Goal: Communication & Community: Answer question/provide support

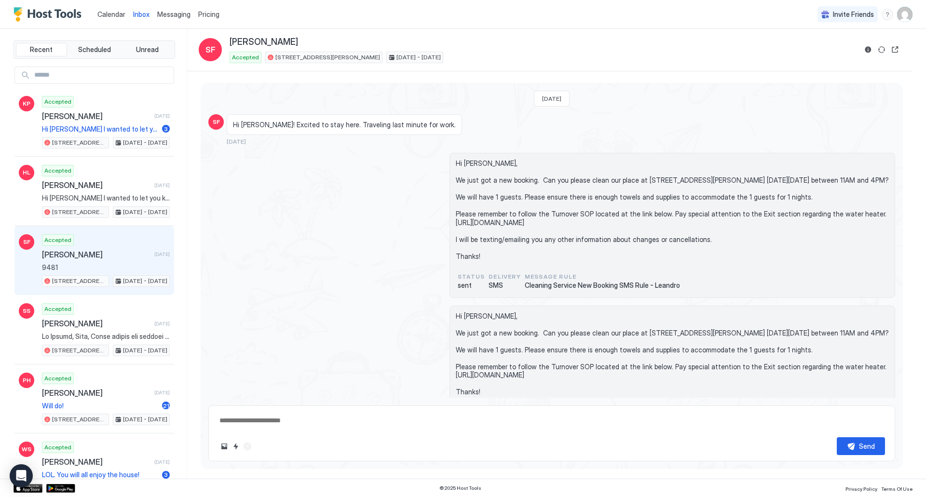
scroll to position [2303, 0]
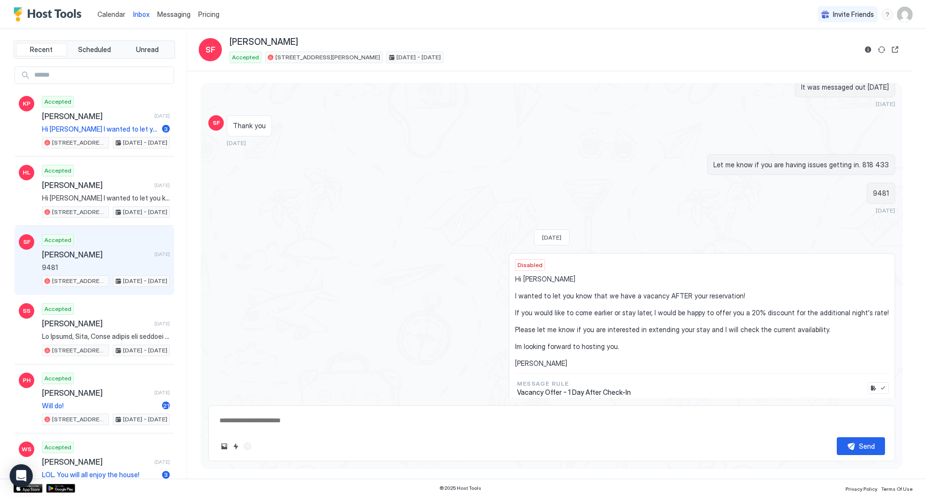
click at [119, 18] on span "Calendar" at bounding box center [111, 14] width 28 height 8
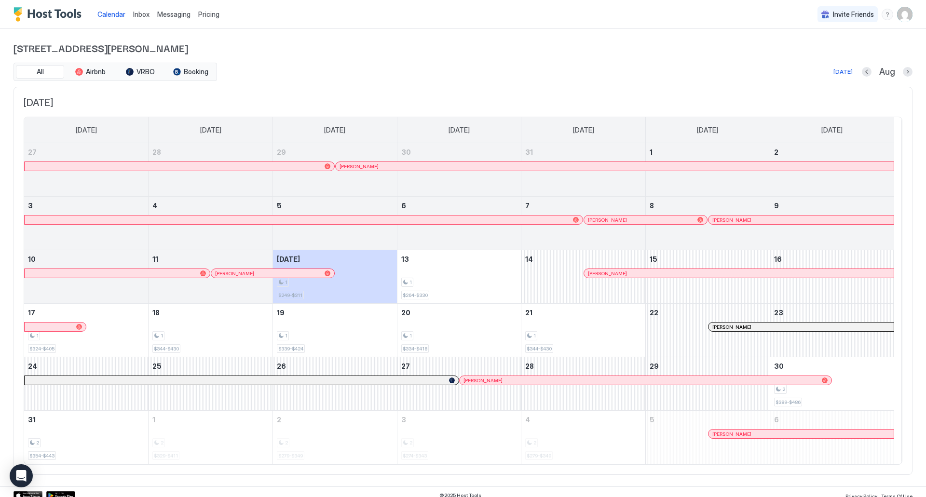
click at [135, 14] on span "Inbox" at bounding box center [141, 14] width 16 height 8
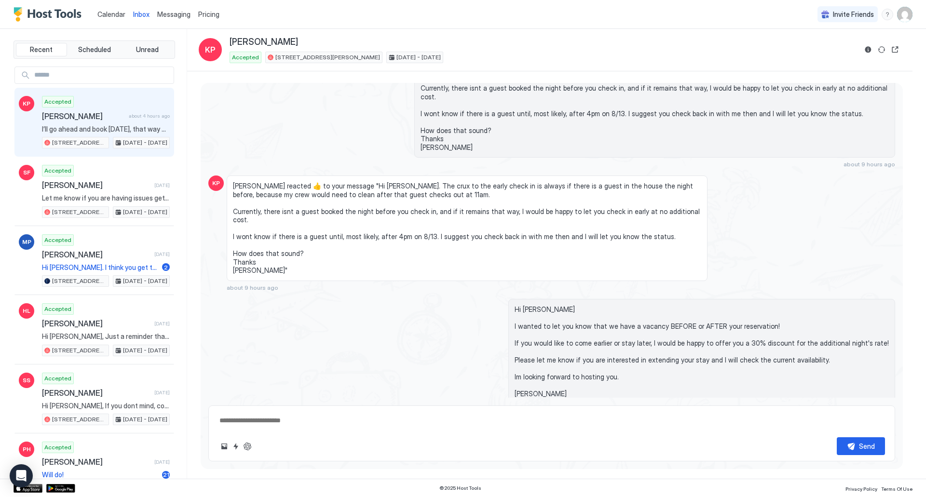
scroll to position [3184, 0]
click at [406, 413] on textarea at bounding box center [551, 421] width 666 height 18
type textarea "**********"
click at [848, 440] on button "Send" at bounding box center [860, 446] width 48 height 18
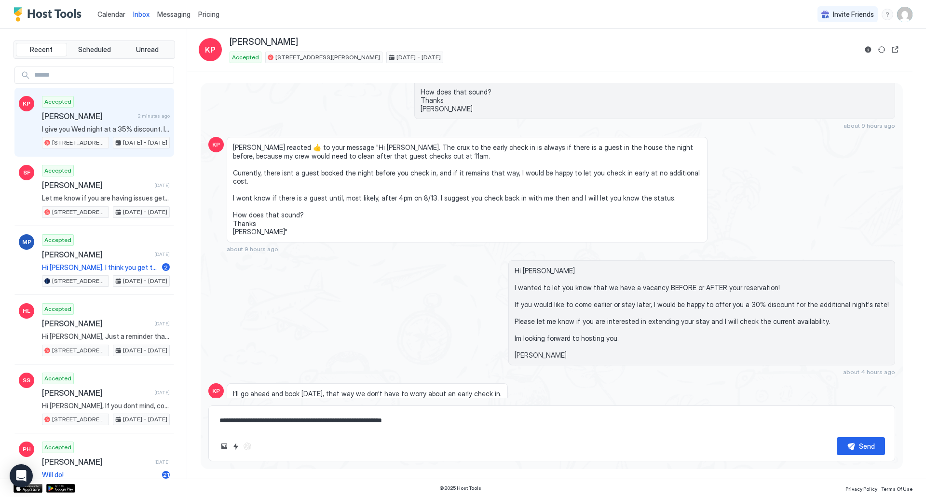
click at [121, 16] on span "Calendar" at bounding box center [111, 14] width 28 height 8
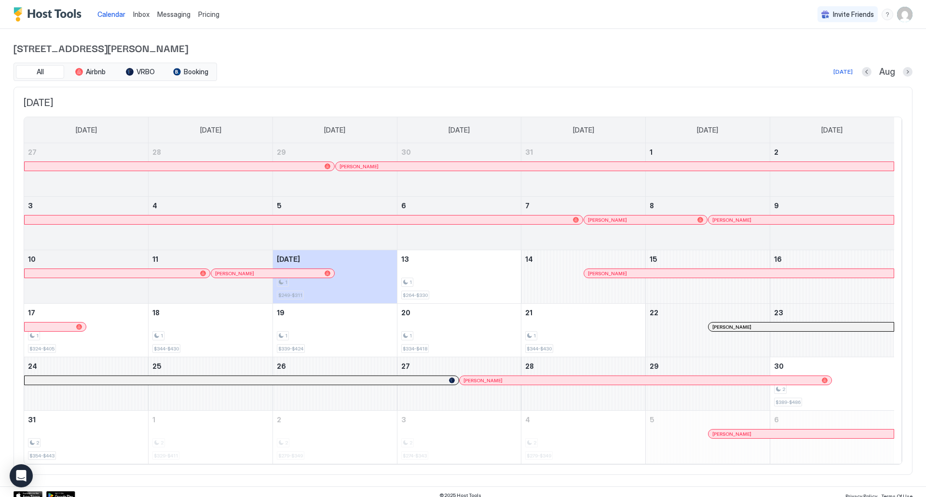
click at [137, 14] on span "Inbox" at bounding box center [141, 14] width 16 height 8
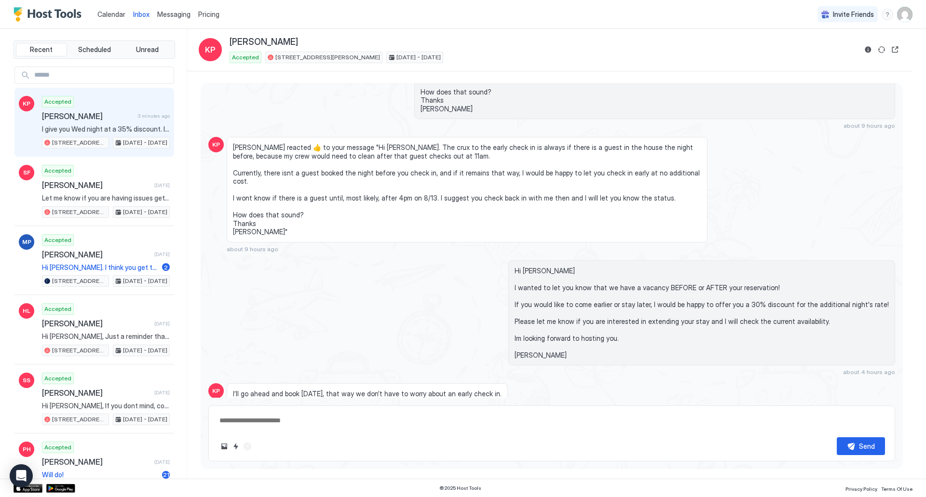
scroll to position [3223, 0]
